Goal: Task Accomplishment & Management: Manage account settings

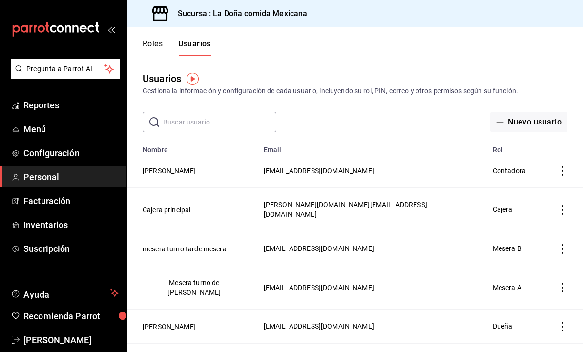
click at [94, 195] on span "Facturación" at bounding box center [70, 200] width 95 height 13
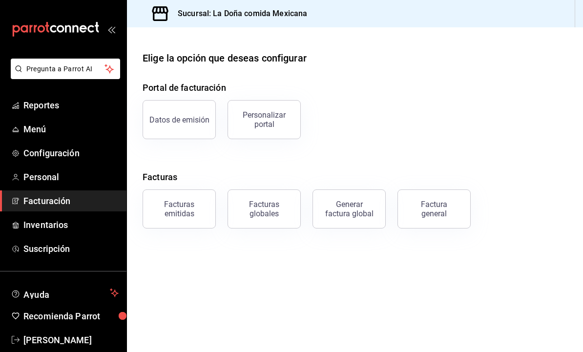
click at [278, 214] on div "Facturas globales" at bounding box center [264, 209] width 61 height 19
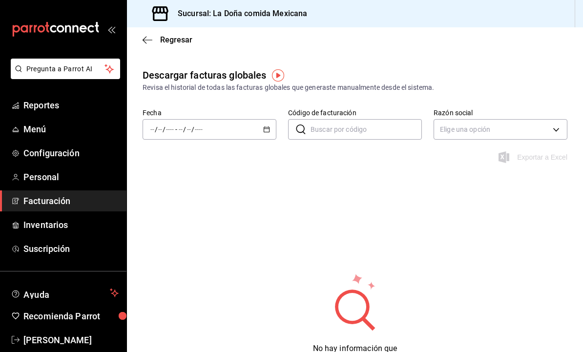
click at [149, 42] on icon "button" at bounding box center [148, 40] width 10 height 9
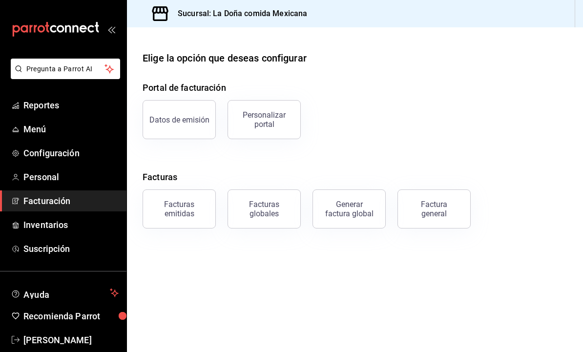
click at [173, 110] on button "Datos de emisión" at bounding box center [179, 119] width 73 height 39
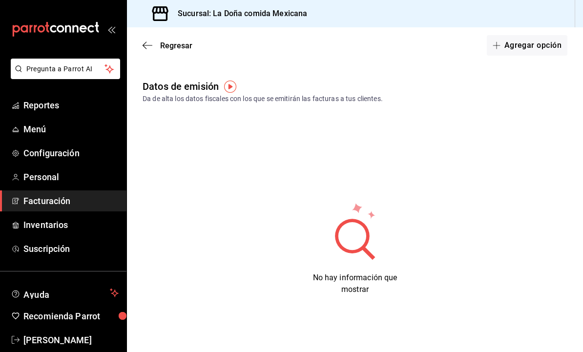
click at [147, 45] on icon "button" at bounding box center [148, 45] width 10 height 9
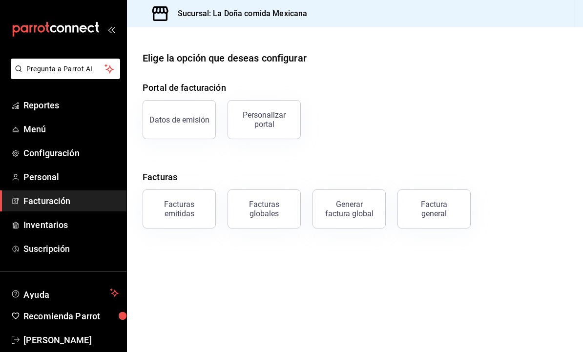
click at [285, 124] on div "Personalizar portal" at bounding box center [264, 119] width 61 height 19
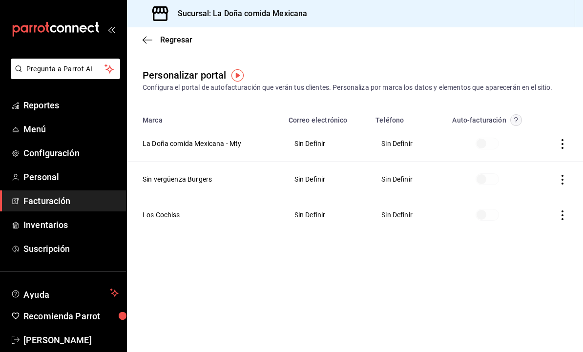
click at [557, 127] on th at bounding box center [560, 144] width 46 height 36
click at [563, 148] on icon "button" at bounding box center [563, 144] width 10 height 10
click at [541, 134] on li "Editar" at bounding box center [519, 131] width 98 height 25
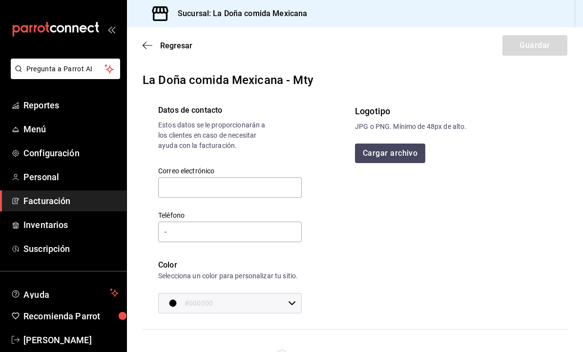
click at [142, 52] on div "Regresar Guardar" at bounding box center [355, 45] width 456 height 36
click at [146, 41] on icon "button" at bounding box center [148, 45] width 10 height 9
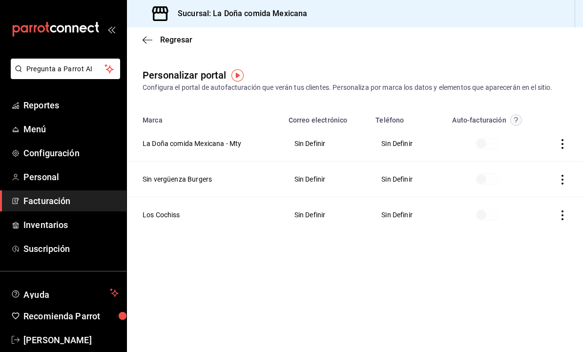
click at [145, 42] on icon "button" at bounding box center [145, 39] width 4 height 7
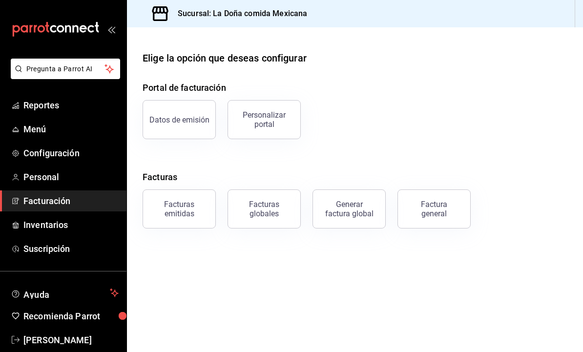
click at [268, 215] on div "Facturas globales" at bounding box center [264, 209] width 61 height 19
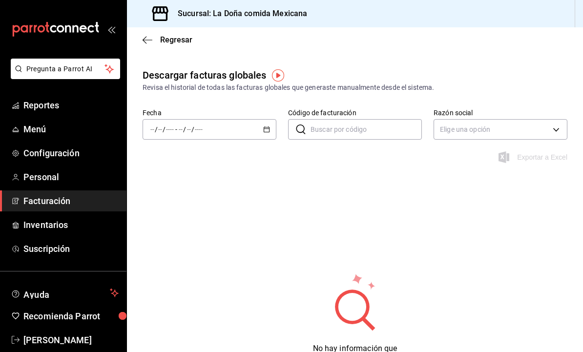
click at [228, 134] on div "/ / - / /" at bounding box center [210, 129] width 134 height 21
click at [213, 268] on span "Rango de fechas" at bounding box center [189, 269] width 76 height 10
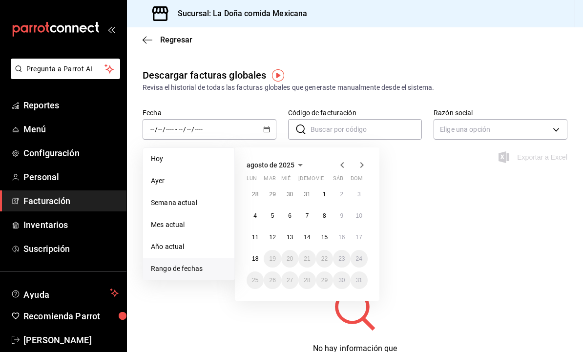
click at [341, 161] on icon "button" at bounding box center [342, 165] width 12 height 12
click at [272, 191] on abbr "1" at bounding box center [272, 194] width 3 height 7
click at [305, 275] on button "31" at bounding box center [306, 280] width 17 height 18
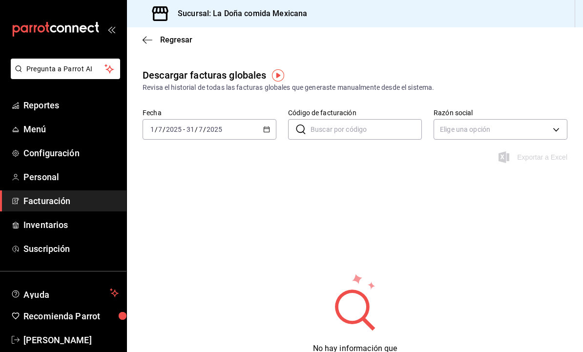
click at [458, 136] on body "Pregunta a Parrot AI Reportes Menú Configuración Personal Facturación Inventari…" at bounding box center [291, 176] width 583 height 352
click at [519, 181] on li "Ver todo" at bounding box center [500, 179] width 133 height 18
type input "ALL"
click at [399, 137] on input "Código de facturación" at bounding box center [366, 130] width 111 height 20
click at [409, 239] on div "Descargar facturas globales Revisa el historial de todas las facturas globales …" at bounding box center [355, 236] width 456 height 337
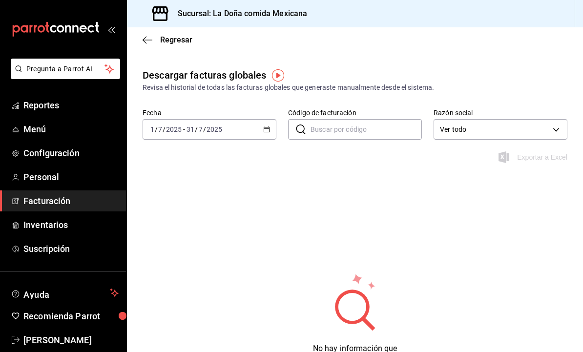
click at [149, 38] on icon "button" at bounding box center [148, 40] width 10 height 9
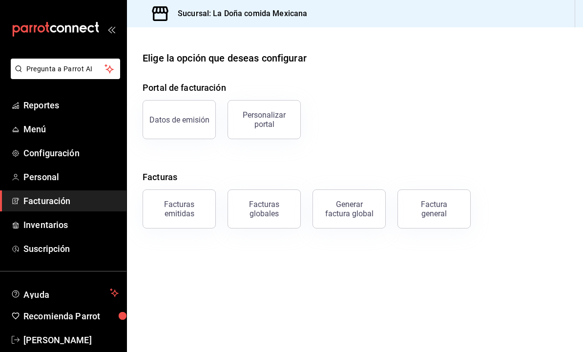
click at [289, 211] on div "Facturas globales" at bounding box center [264, 209] width 61 height 19
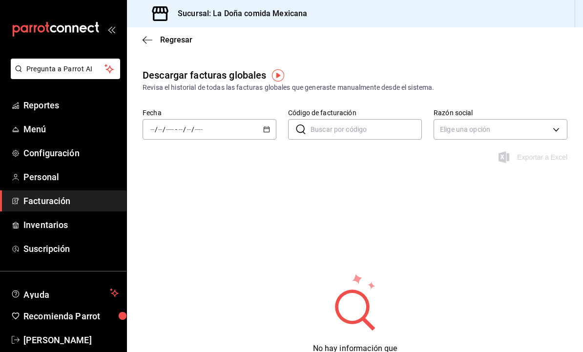
click at [144, 38] on icon "button" at bounding box center [148, 40] width 10 height 9
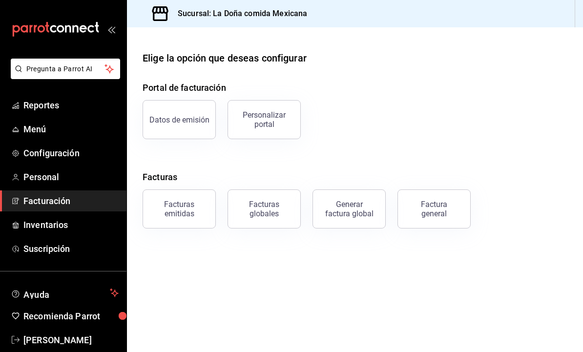
click at [368, 213] on div "Generar factura global" at bounding box center [349, 209] width 49 height 19
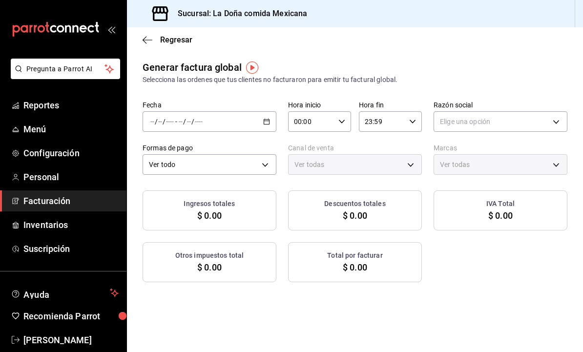
type input "PARROT,UBER_EATS,RAPPI,DIDI_FOOD,ONLINE"
click at [150, 39] on icon "button" at bounding box center [148, 40] width 10 height 9
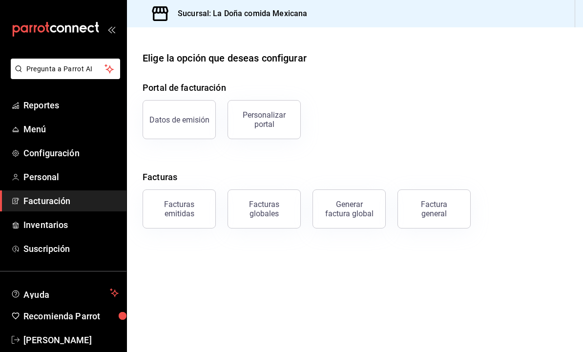
click at [98, 153] on span "Configuración" at bounding box center [70, 152] width 95 height 13
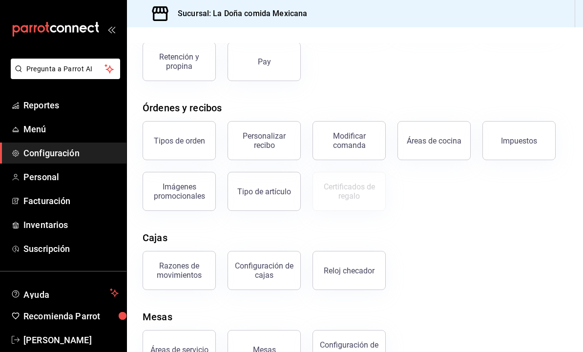
click at [268, 145] on div "Personalizar recibo" at bounding box center [264, 140] width 61 height 19
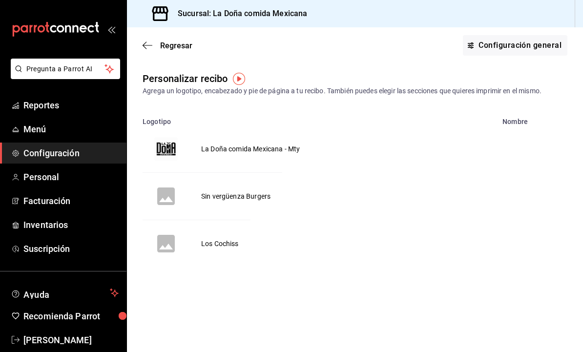
click at [146, 45] on icon "button" at bounding box center [148, 45] width 10 height 9
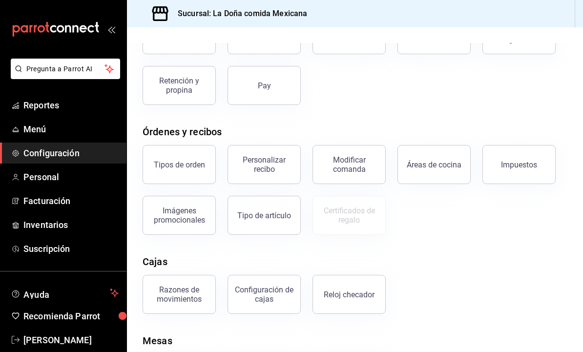
scroll to position [89, 0]
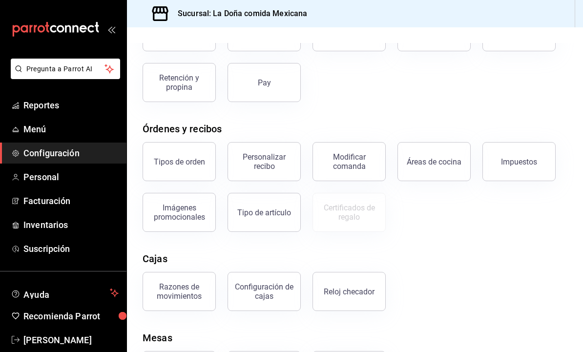
click at [289, 168] on div "Personalizar recibo" at bounding box center [264, 161] width 61 height 19
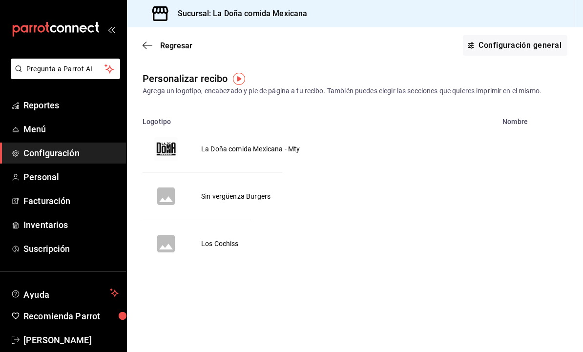
click at [294, 164] on td "La Doña comida Mexicana - Mty" at bounding box center [250, 148] width 122 height 47
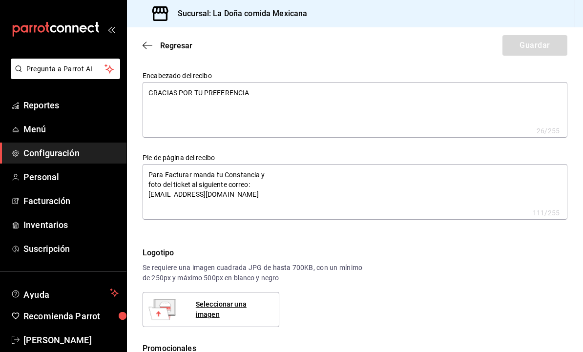
type textarea "x"
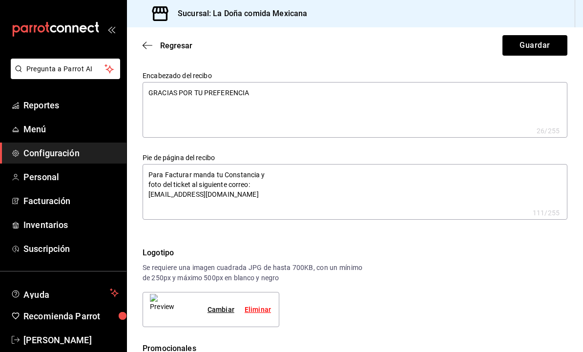
type textarea "x"
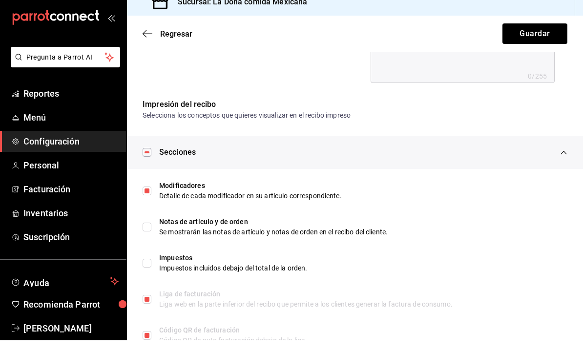
scroll to position [33, 0]
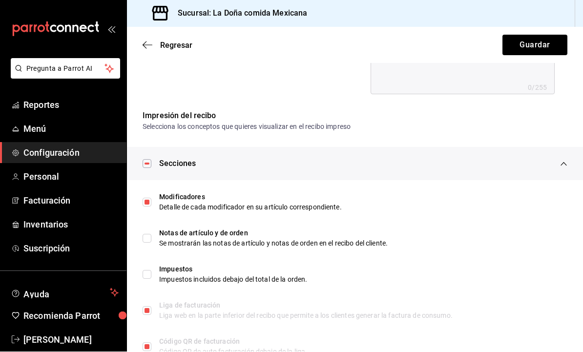
click at [448, 311] on div "Liga web en la parte inferior del recibo que permite a los clientes generar la …" at bounding box center [363, 316] width 408 height 10
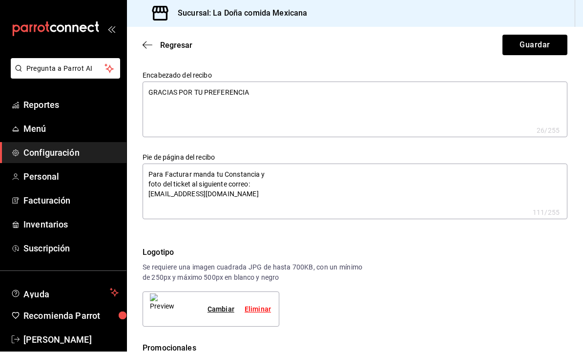
scroll to position [0, 0]
click at [108, 25] on icon "open_drawer_menu" at bounding box center [111, 29] width 8 height 8
type textarea "x"
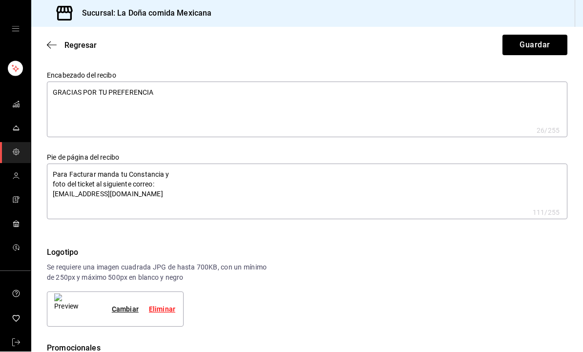
click at [3, 24] on div "mailbox folders" at bounding box center [15, 29] width 31 height 59
click at [16, 27] on icon "open drawer" at bounding box center [15, 29] width 7 height 5
type textarea "x"
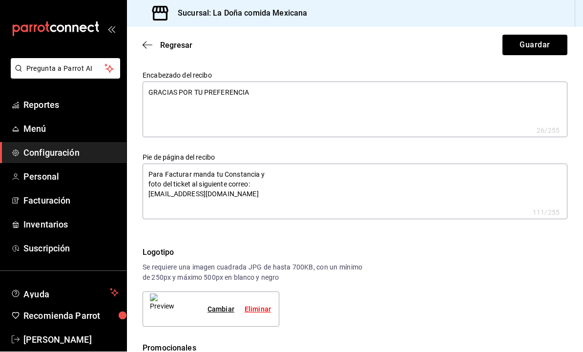
click at [100, 181] on span "Personal" at bounding box center [70, 176] width 95 height 13
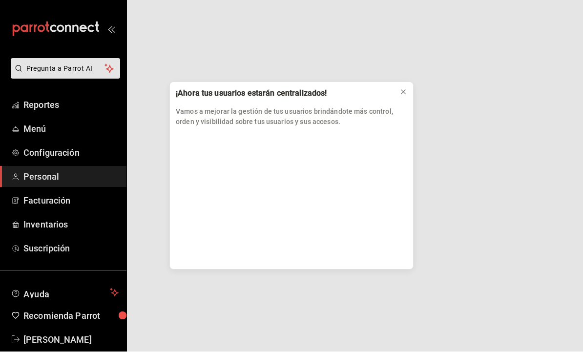
scroll to position [0, 0]
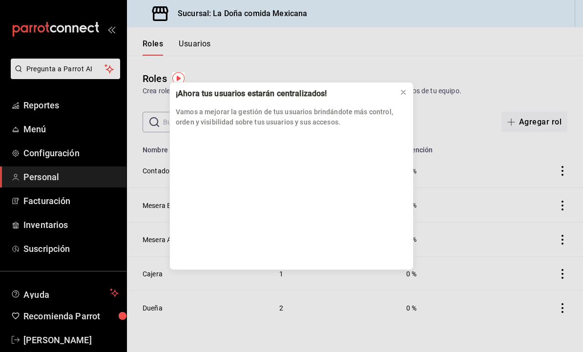
click at [99, 203] on div "¡Ahora tus usuarios estarán centralizados! Vamos a mejorar la gestión de tus us…" at bounding box center [291, 176] width 583 height 352
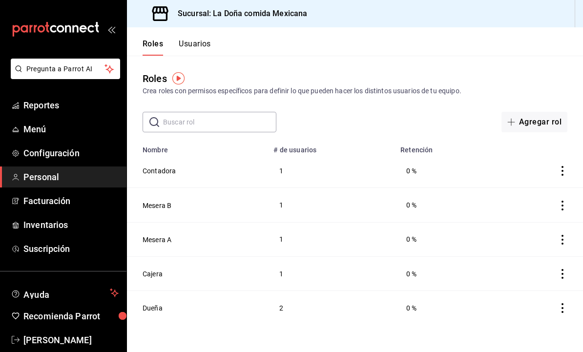
click at [97, 200] on span "Facturación" at bounding box center [70, 200] width 95 height 13
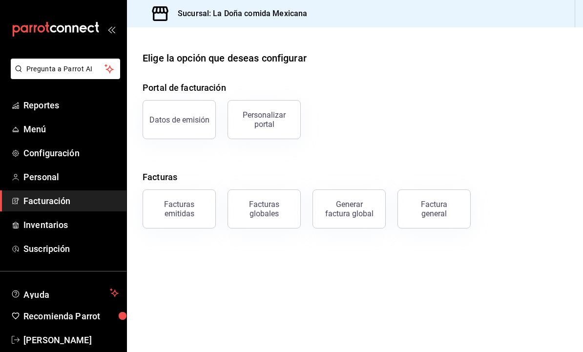
click at [436, 210] on div "Factura general" at bounding box center [434, 209] width 49 height 19
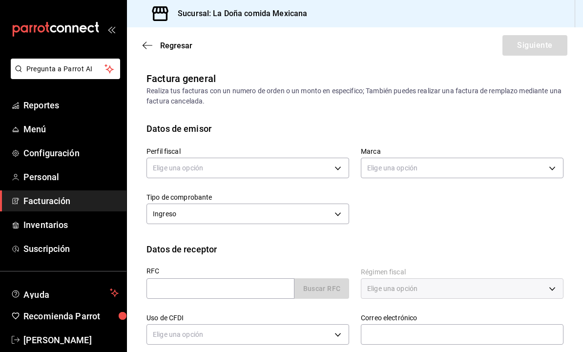
click at [140, 44] on div "Regresar Siguiente" at bounding box center [355, 45] width 456 height 36
click at [143, 48] on icon "button" at bounding box center [148, 45] width 10 height 9
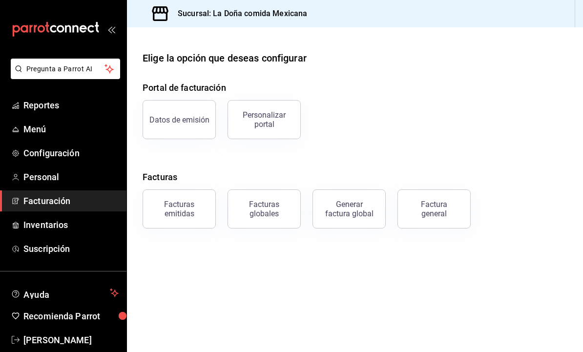
click at [193, 121] on div "Datos de emisión" at bounding box center [179, 119] width 60 height 9
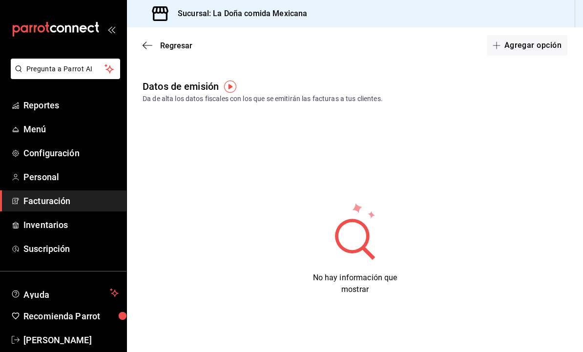
click at [548, 49] on button "Agregar opción" at bounding box center [527, 45] width 81 height 21
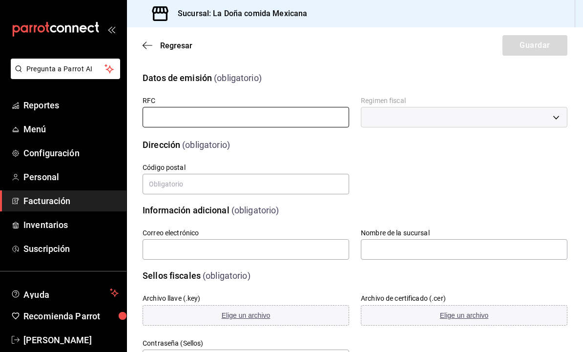
click at [303, 114] on input "text" at bounding box center [246, 117] width 207 height 21
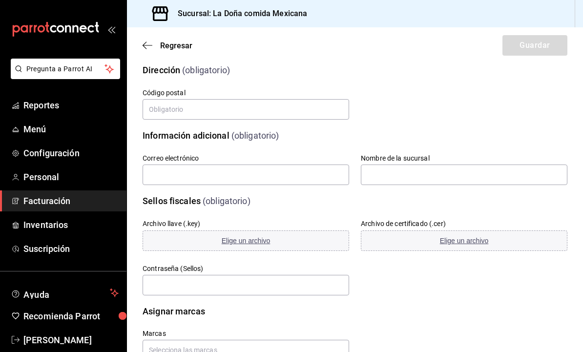
scroll to position [74, 0]
click at [152, 41] on icon "button" at bounding box center [148, 45] width 10 height 9
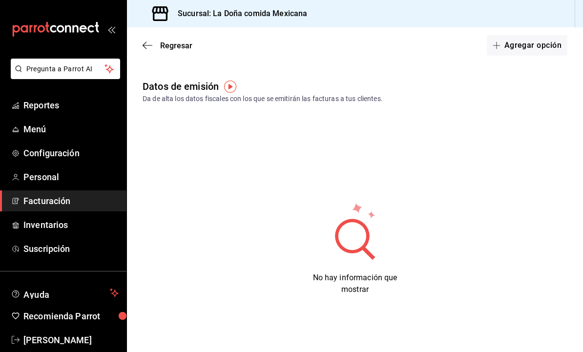
click at [146, 46] on icon "button" at bounding box center [148, 45] width 10 height 9
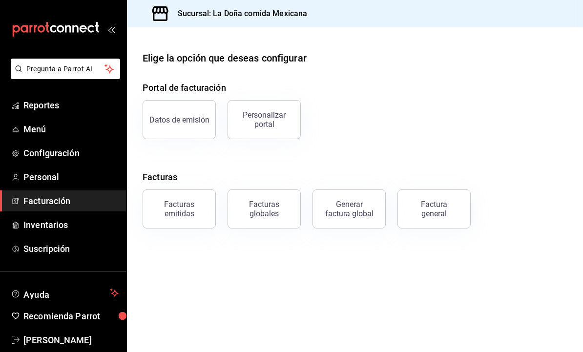
click at [192, 208] on div "Facturas emitidas" at bounding box center [179, 209] width 61 height 19
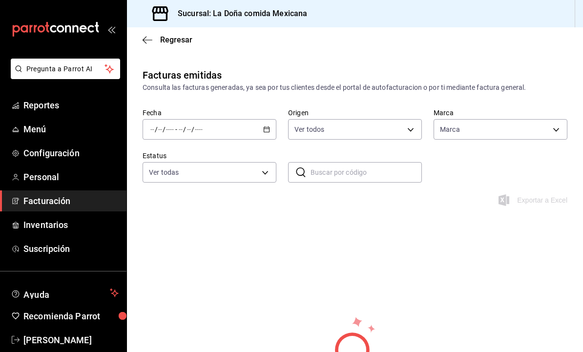
type input "e53f178e-f565-49bf-8aa1-199855f6bcb3,dba9cd53-48a2-4d44-8bea-60e37a8bb589,c8083…"
click at [151, 36] on icon "button" at bounding box center [148, 40] width 10 height 9
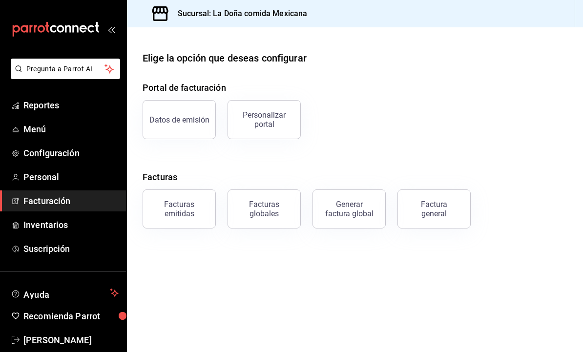
click at [274, 218] on button "Facturas globales" at bounding box center [264, 208] width 73 height 39
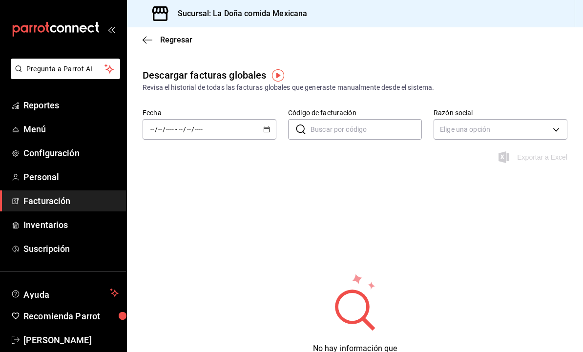
click at [144, 38] on icon "button" at bounding box center [148, 40] width 10 height 9
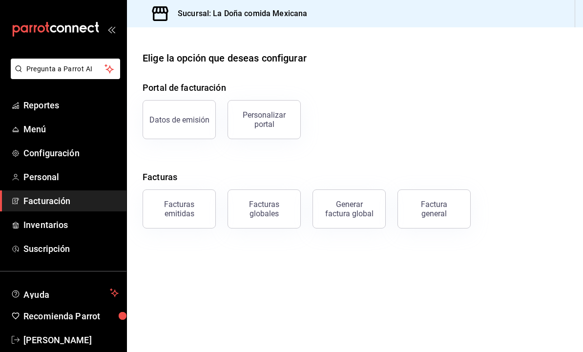
click at [461, 222] on button "Factura general" at bounding box center [433, 208] width 73 height 39
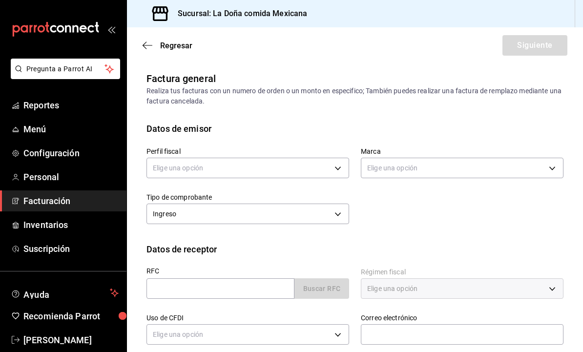
click at [143, 47] on icon "button" at bounding box center [148, 45] width 10 height 9
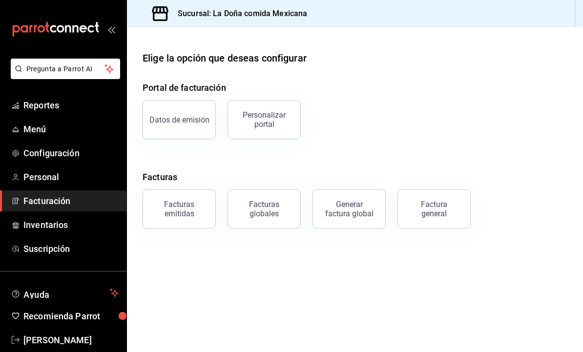
click at [379, 220] on button "Generar factura global" at bounding box center [348, 208] width 73 height 39
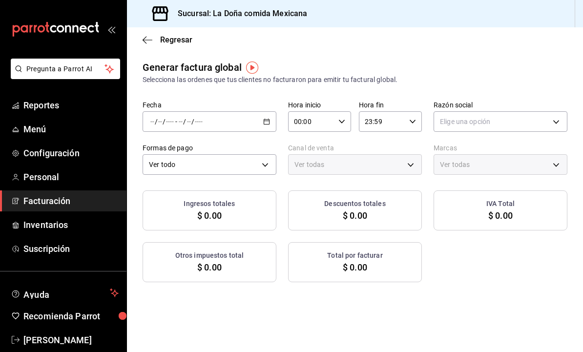
type input "PARROT,UBER_EATS,RAPPI,DIDI_FOOD,ONLINE"
click at [255, 166] on body "Pregunta a Parrot AI Reportes Menú Configuración Personal Facturación Inventari…" at bounding box center [291, 176] width 583 height 352
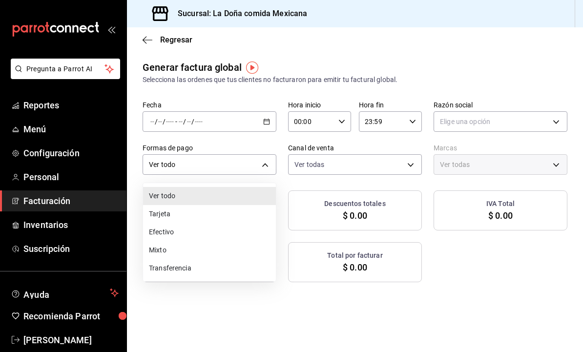
click at [242, 214] on li "Tarjeta" at bounding box center [209, 214] width 133 height 18
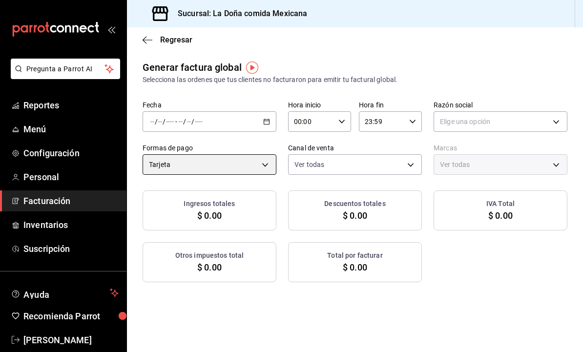
type input "CARD"
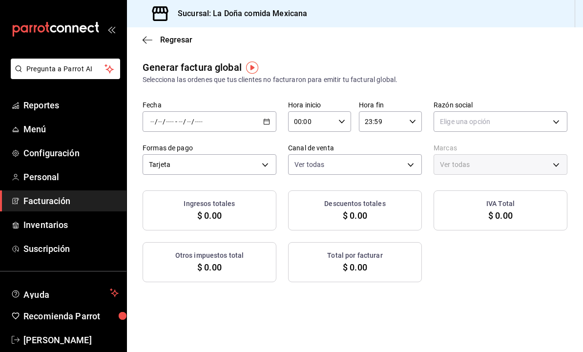
click at [364, 213] on span "$ 0.00" at bounding box center [355, 215] width 24 height 13
click at [347, 205] on h3 "Descuentos totales" at bounding box center [354, 204] width 61 height 10
click at [263, 162] on body "Pregunta a Parrot AI Reportes Menú Configuración Personal Facturación Inventari…" at bounding box center [291, 176] width 583 height 352
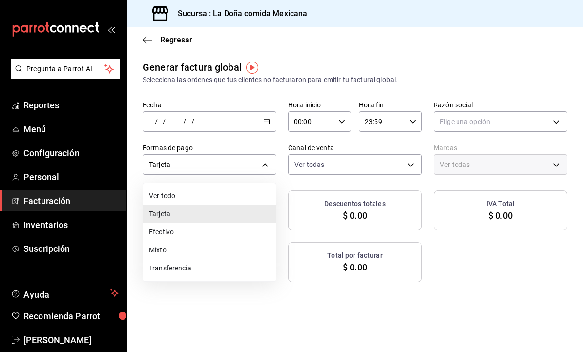
click at [298, 314] on div at bounding box center [291, 176] width 583 height 352
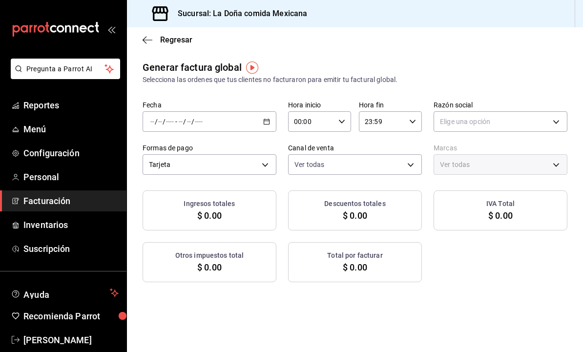
click at [266, 120] on \(Stroke\) "button" at bounding box center [267, 121] width 6 height 5
click at [215, 154] on span "Rango de fechas" at bounding box center [189, 151] width 76 height 10
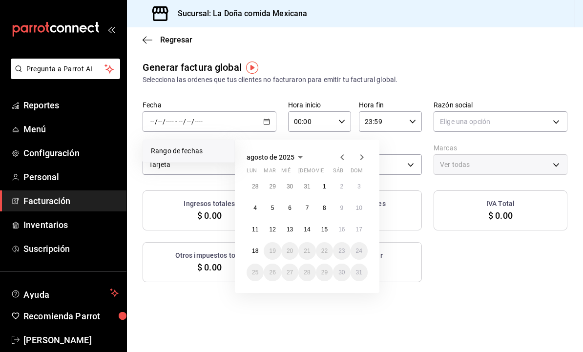
click at [255, 206] on abbr "4" at bounding box center [254, 208] width 3 height 7
click at [324, 209] on abbr "8" at bounding box center [324, 208] width 3 height 7
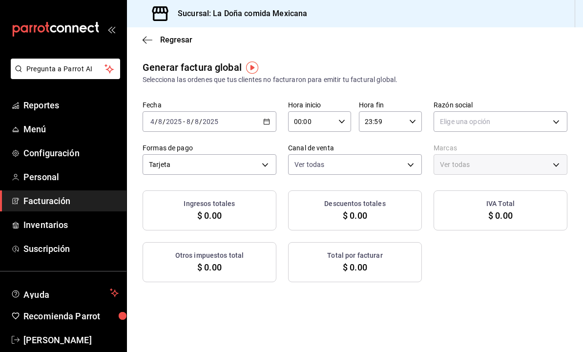
click at [394, 167] on body "Pregunta a Parrot AI Reportes Menú Configuración Personal Facturación Inventari…" at bounding box center [291, 176] width 583 height 352
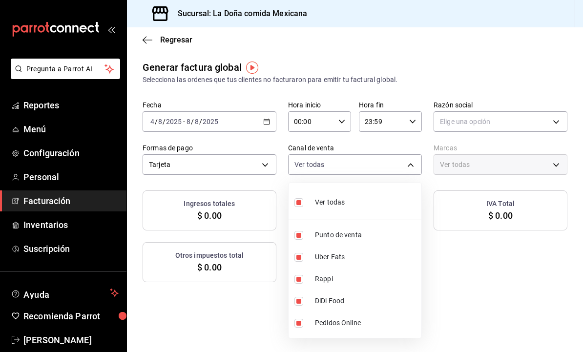
click at [397, 237] on span "Punto de venta" at bounding box center [366, 235] width 103 height 10
type input "UBER_EATS,RAPPI,DIDI_FOOD,ONLINE"
checkbox input "false"
click at [404, 235] on span "Punto de venta" at bounding box center [366, 235] width 103 height 10
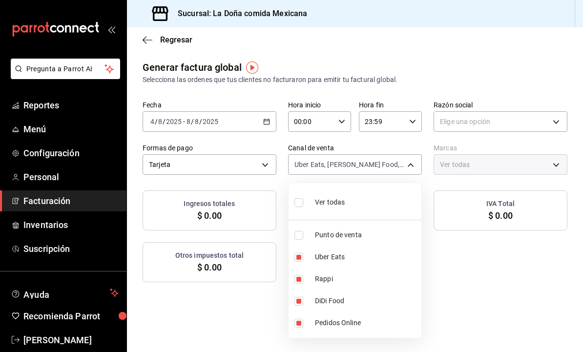
type input "UBER_EATS,RAPPI,DIDI_FOOD,ONLINE,PARROT"
checkbox input "true"
click at [401, 208] on li "Ver todas" at bounding box center [355, 201] width 133 height 29
checkbox input "false"
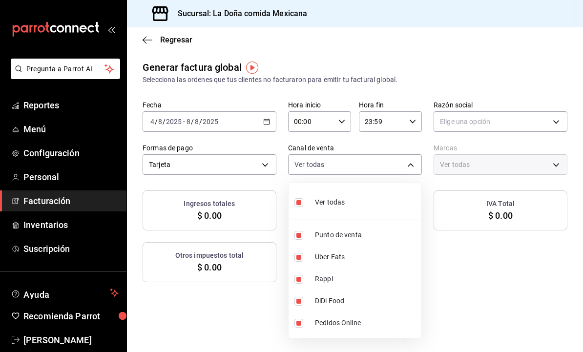
checkbox input "false"
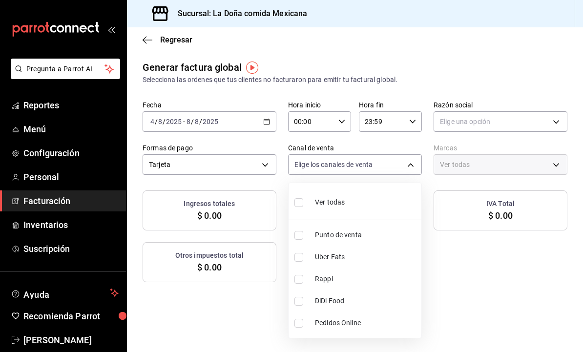
click at [394, 236] on span "Punto de venta" at bounding box center [366, 235] width 103 height 10
type input "PARROT"
checkbox input "true"
click at [482, 299] on div at bounding box center [291, 176] width 583 height 352
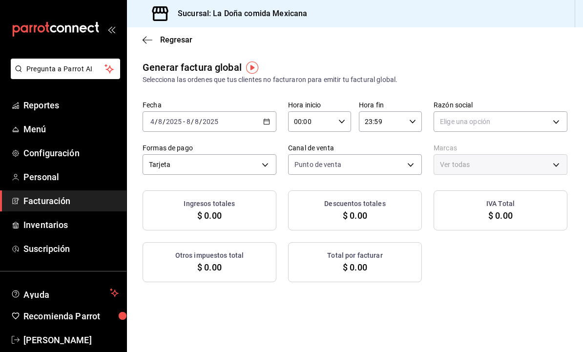
click at [550, 122] on body "Pregunta a Parrot AI Reportes Menú Configuración Personal Facturación Inventari…" at bounding box center [291, 176] width 583 height 352
click at [442, 303] on div at bounding box center [291, 176] width 583 height 352
click at [145, 42] on icon "button" at bounding box center [148, 40] width 10 height 9
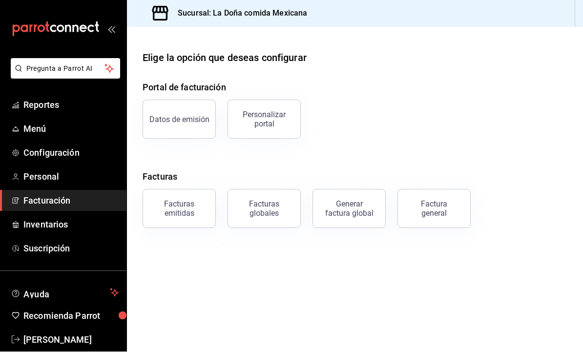
scroll to position [4, 0]
